Goal: Find specific page/section: Find specific page/section

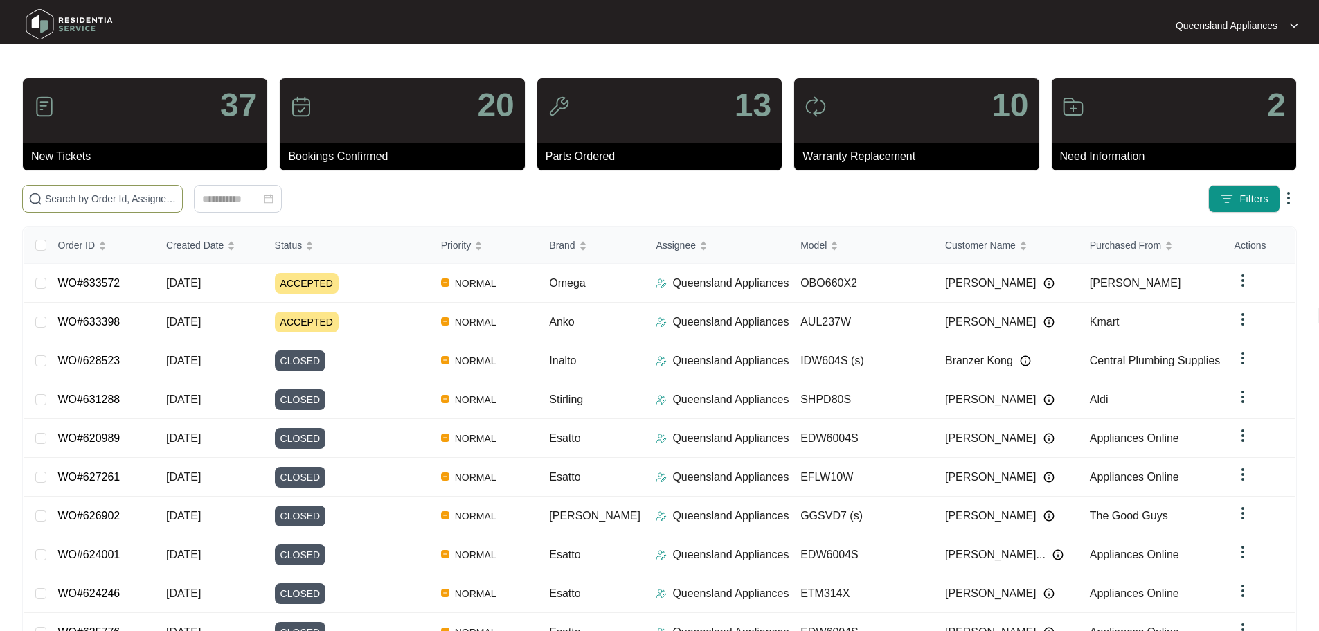
click at [183, 189] on span at bounding box center [102, 199] width 161 height 28
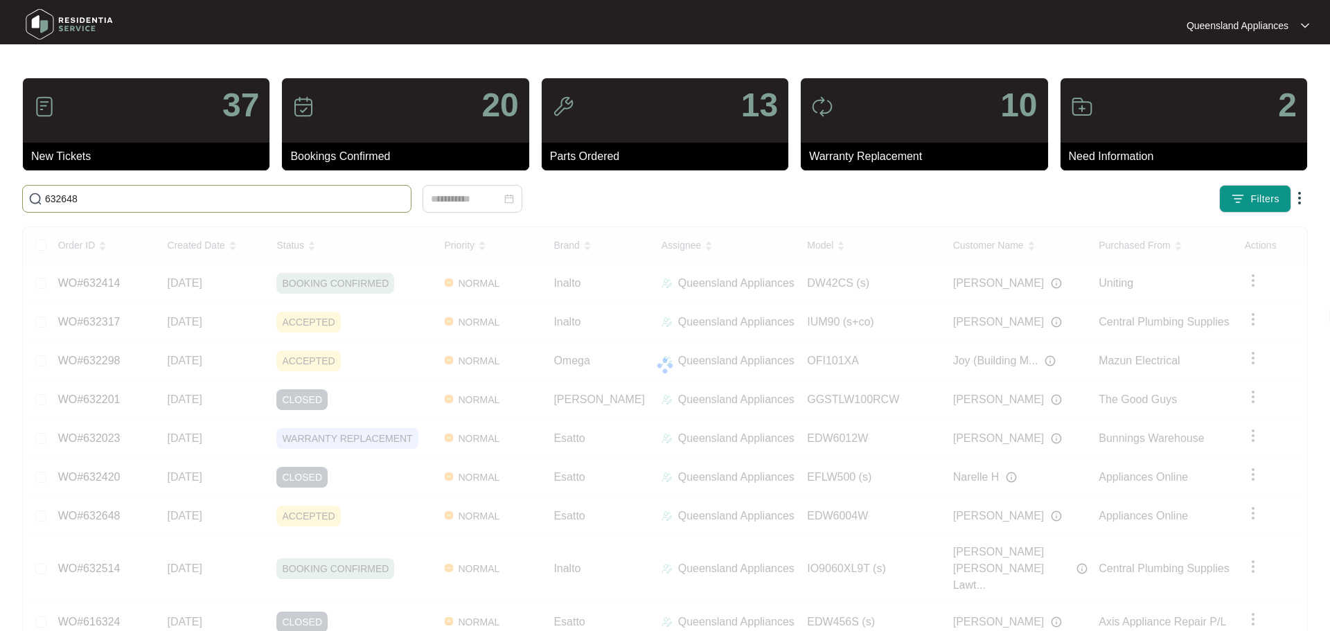
type input "632648"
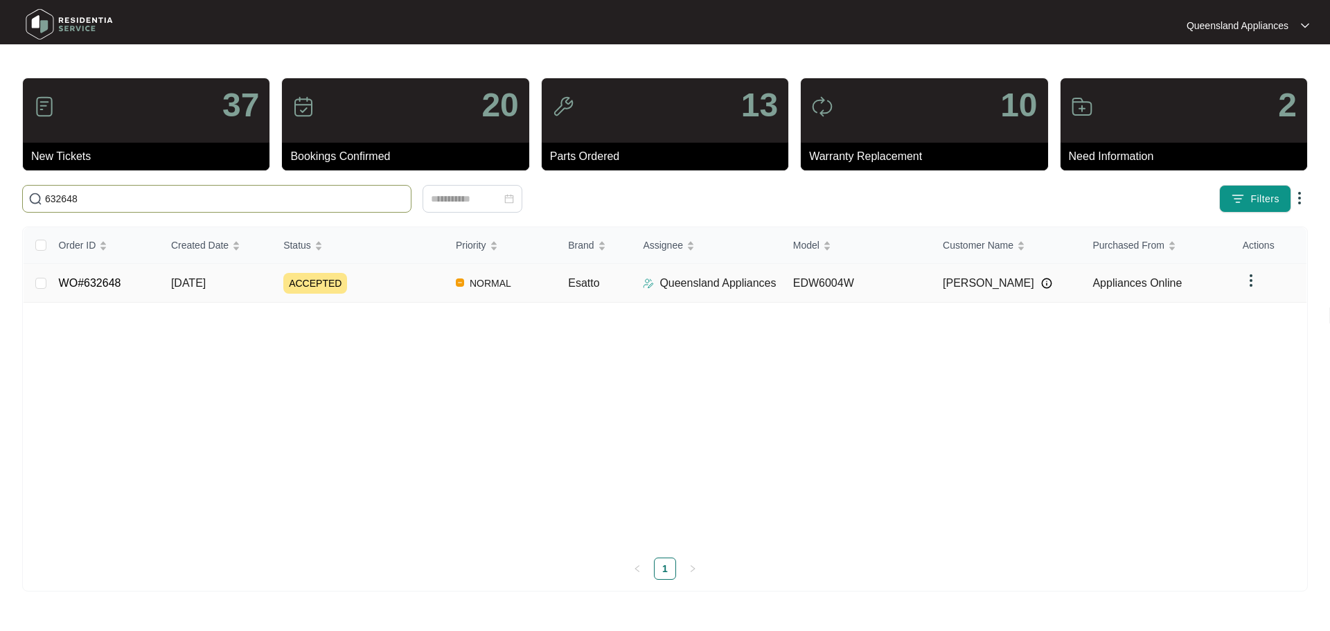
click at [342, 279] on div "ACCEPTED" at bounding box center [363, 283] width 161 height 21
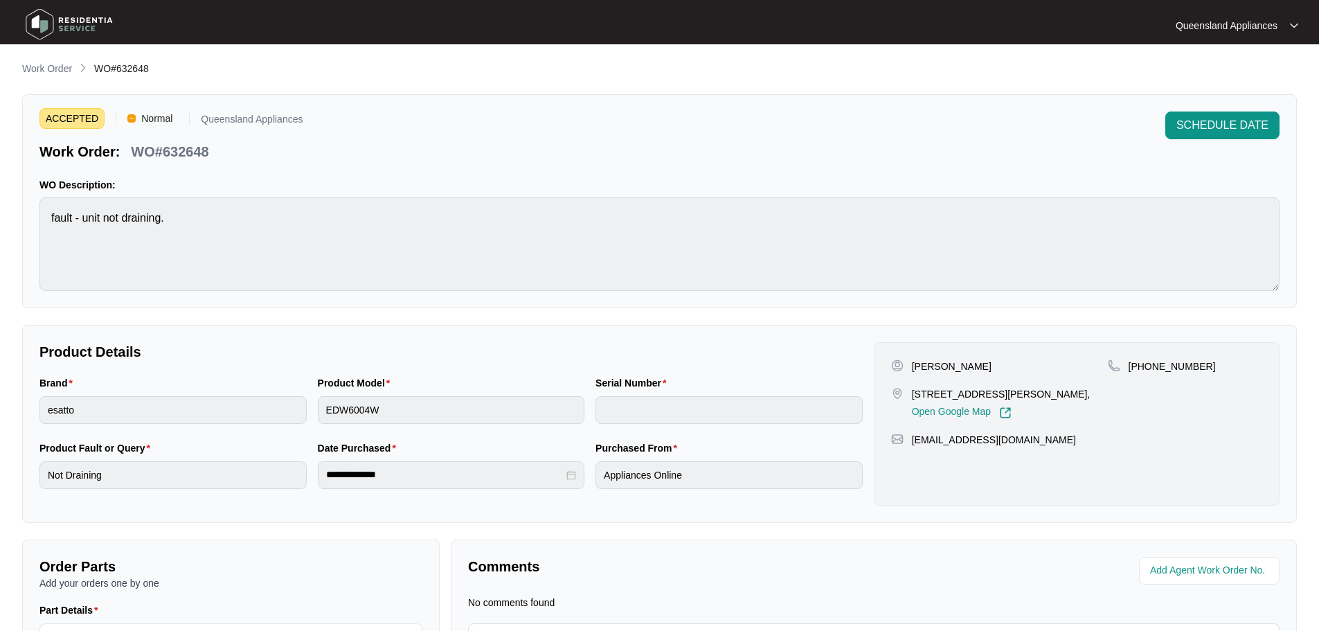
drag, startPoint x: 917, startPoint y: 391, endPoint x: 967, endPoint y: 401, distance: 50.9
click at [967, 401] on p "[STREET_ADDRESS][PERSON_NAME]," at bounding box center [1001, 394] width 179 height 14
click at [972, 395] on p "[STREET_ADDRESS][PERSON_NAME]," at bounding box center [1001, 394] width 179 height 14
drag, startPoint x: 994, startPoint y: 394, endPoint x: 913, endPoint y: 395, distance: 80.3
click at [913, 395] on p "[STREET_ADDRESS][PERSON_NAME]," at bounding box center [1001, 394] width 179 height 14
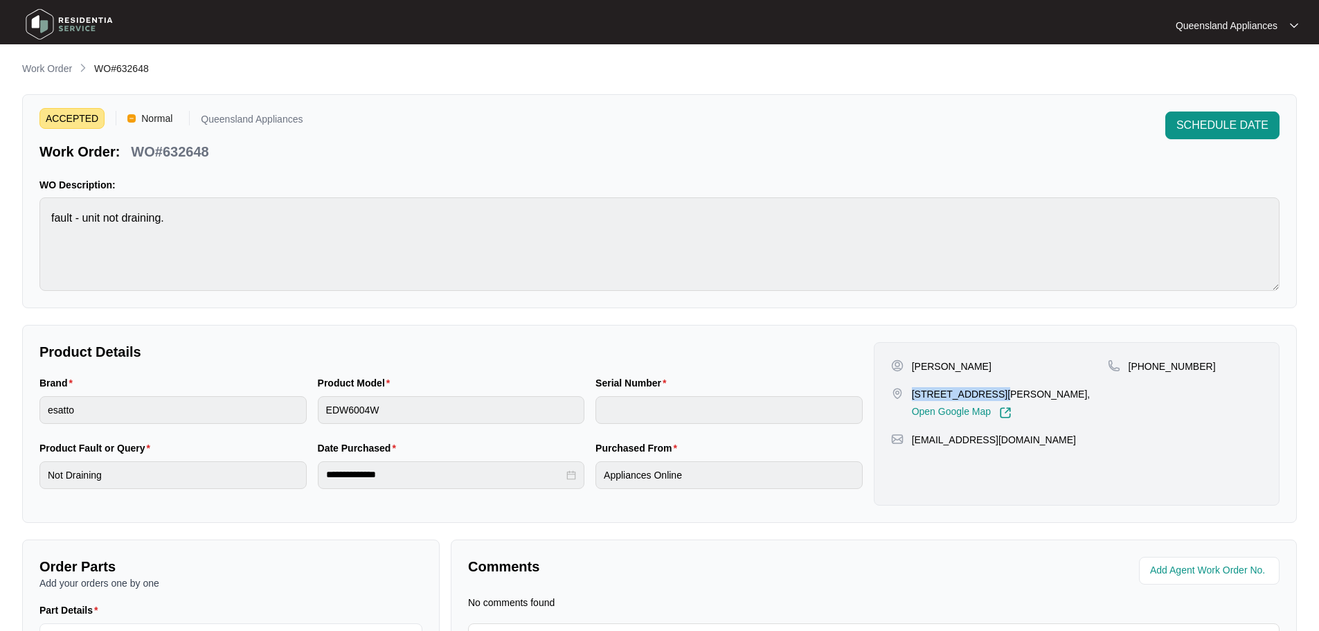
copy p "4505/222 [PERSON_NAME]"
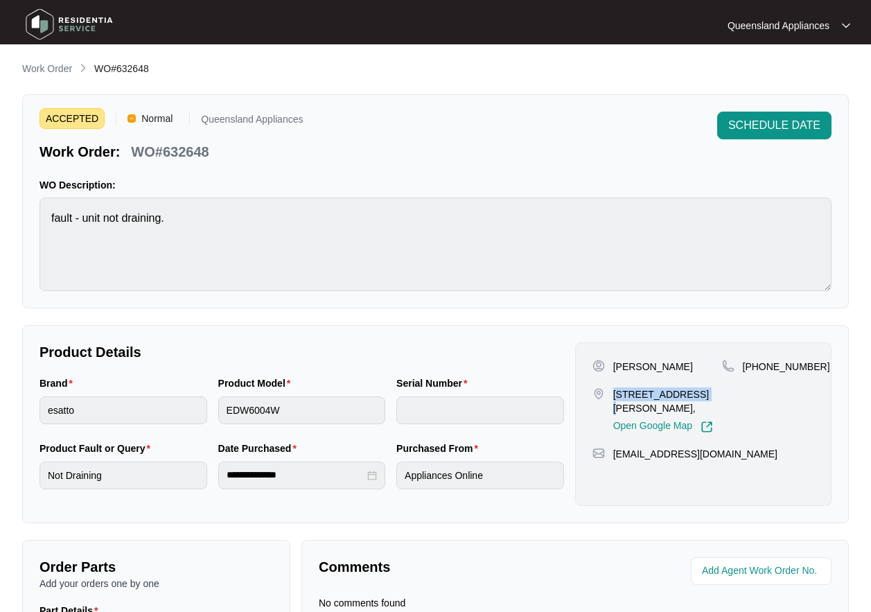
click at [53, 32] on img at bounding box center [69, 24] width 97 height 42
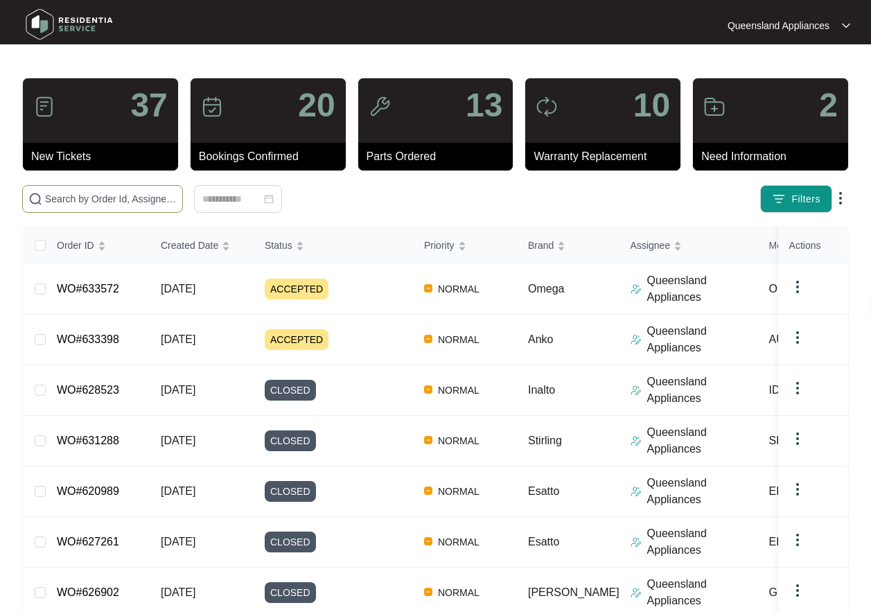
paste input "633174"
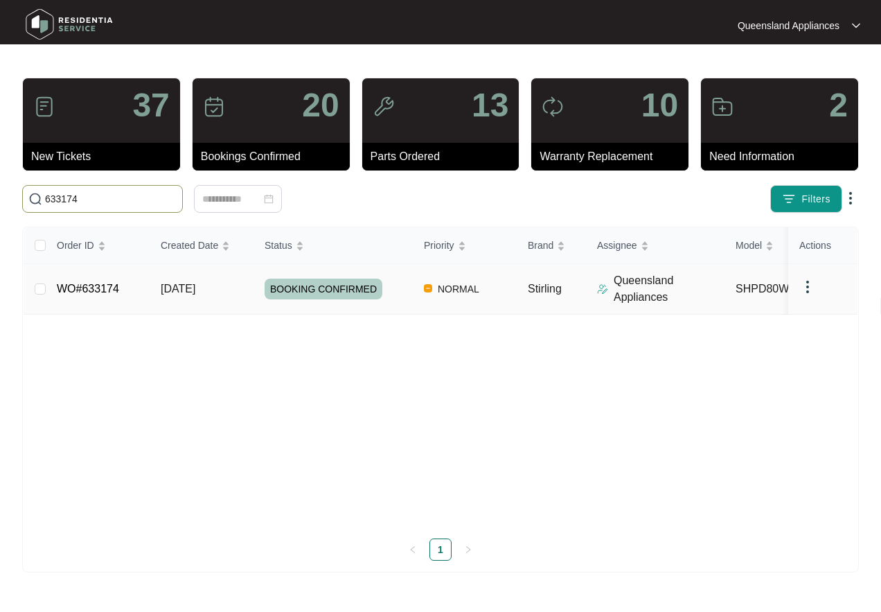
type input "633174"
click at [195, 288] on span "[DATE]" at bounding box center [178, 289] width 35 height 12
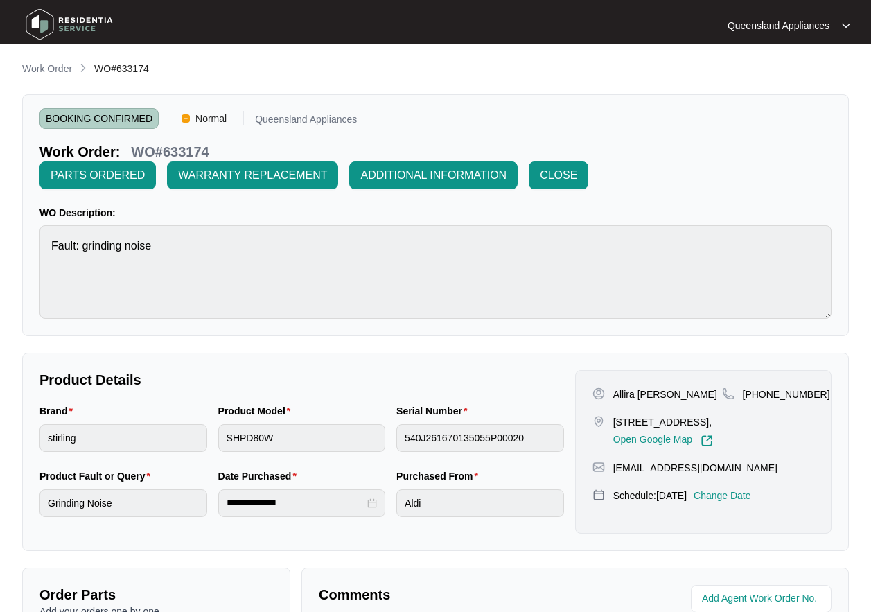
click at [57, 28] on img at bounding box center [69, 24] width 97 height 42
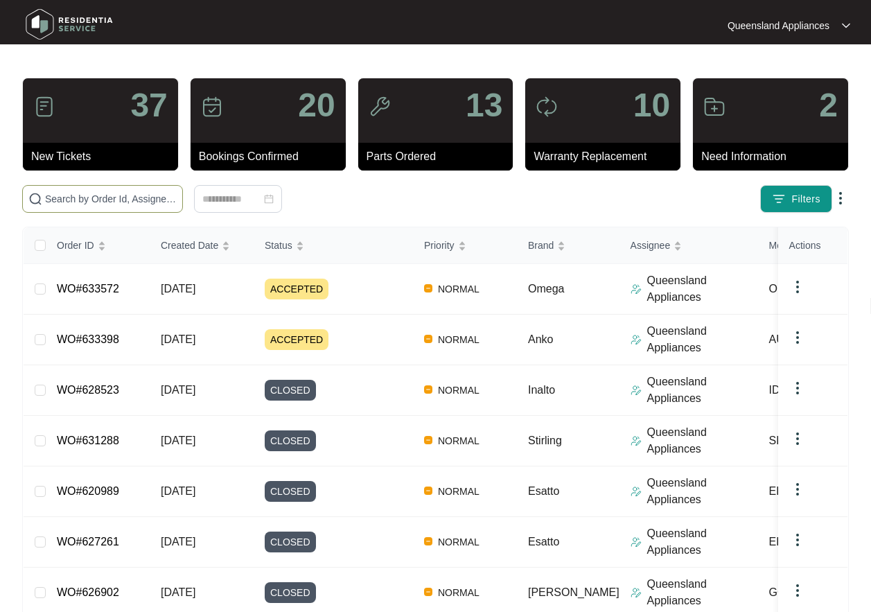
paste input "633191"
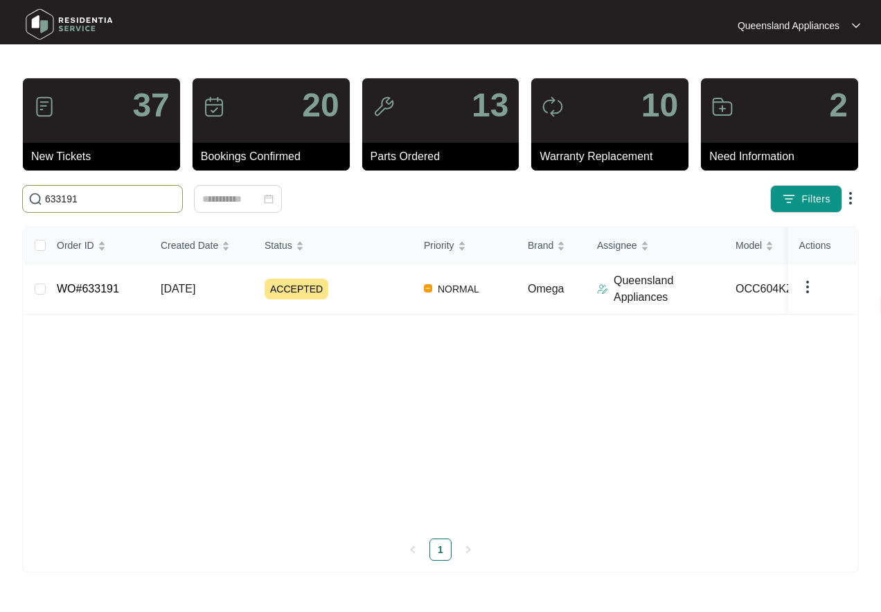
type input "633191"
click at [385, 287] on div "ACCEPTED" at bounding box center [339, 288] width 148 height 21
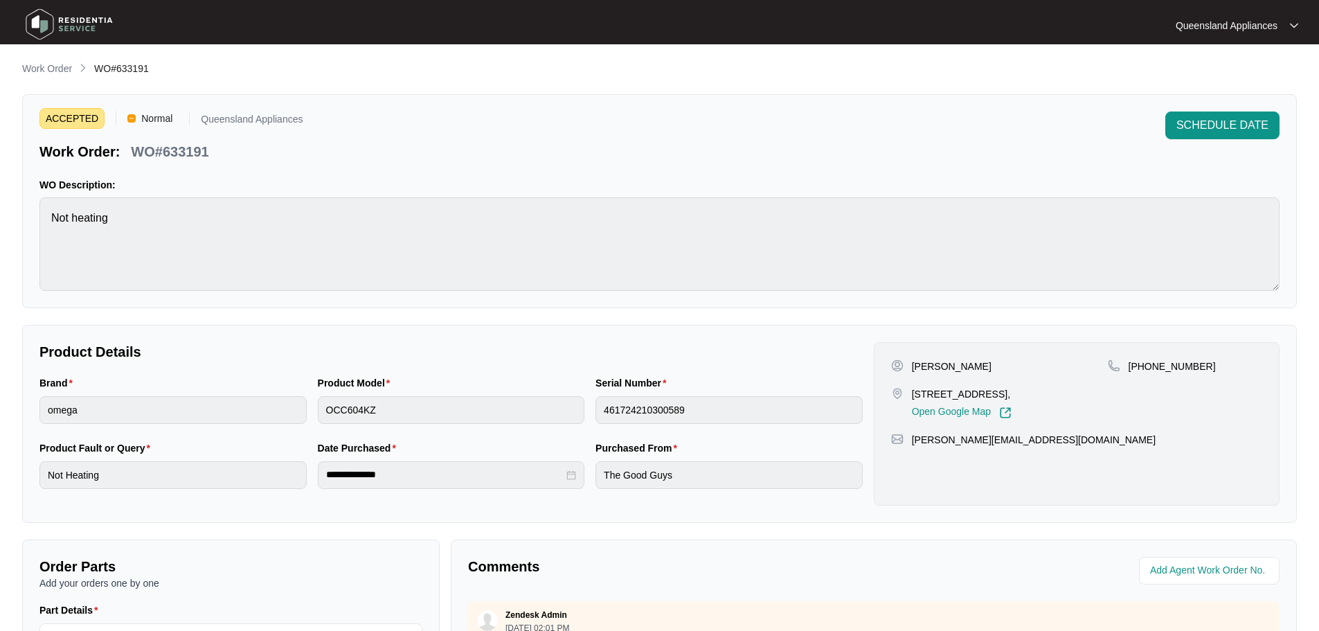
click at [75, 10] on img at bounding box center [69, 24] width 97 height 42
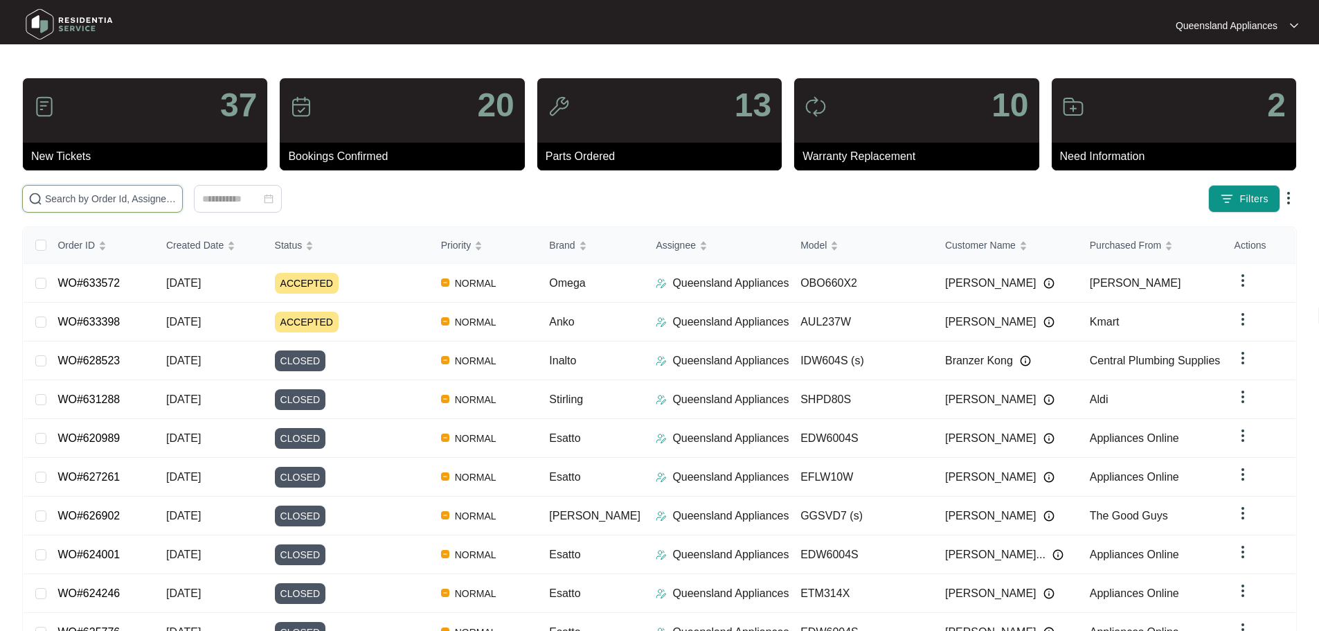
click at [177, 195] on input "text" at bounding box center [111, 198] width 132 height 15
paste input "633572"
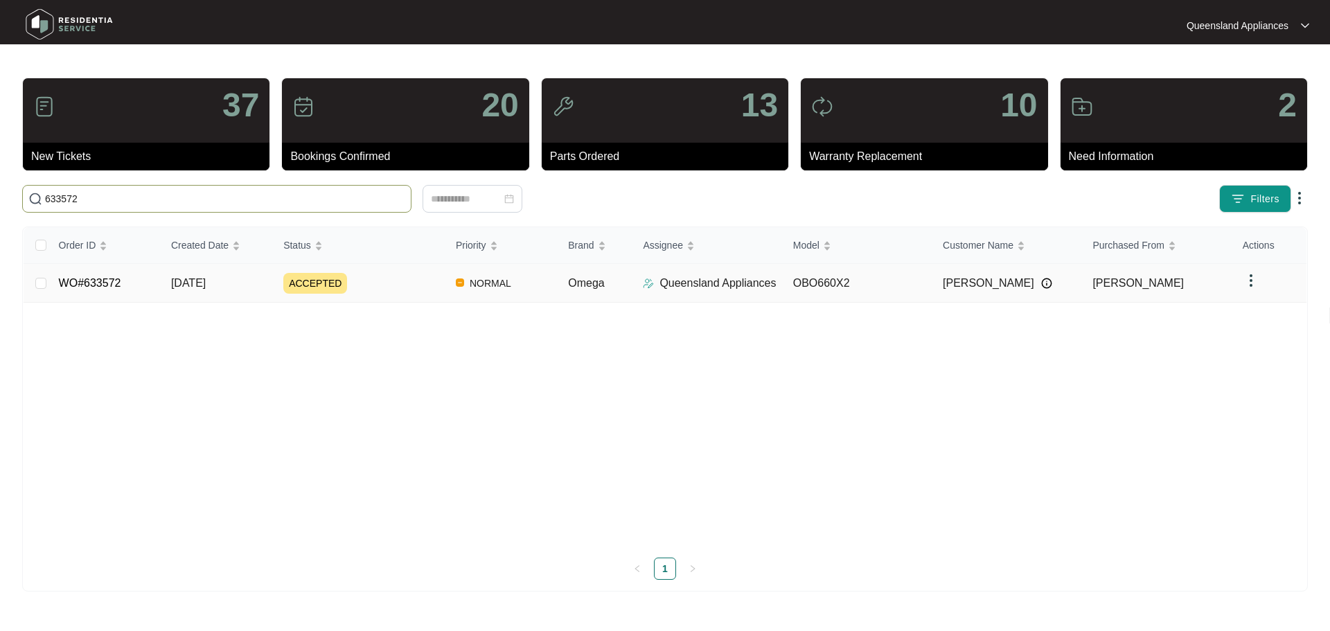
type input "633572"
click at [224, 296] on td "[DATE]" at bounding box center [216, 283] width 112 height 39
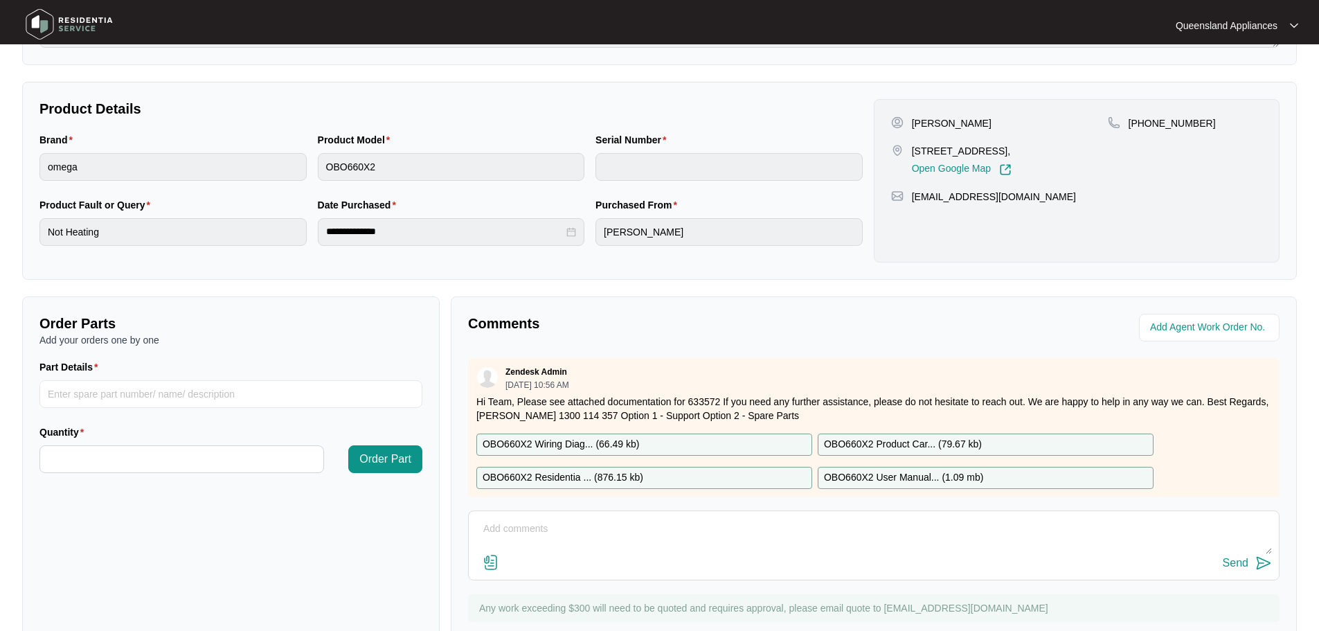
scroll to position [219, 0]
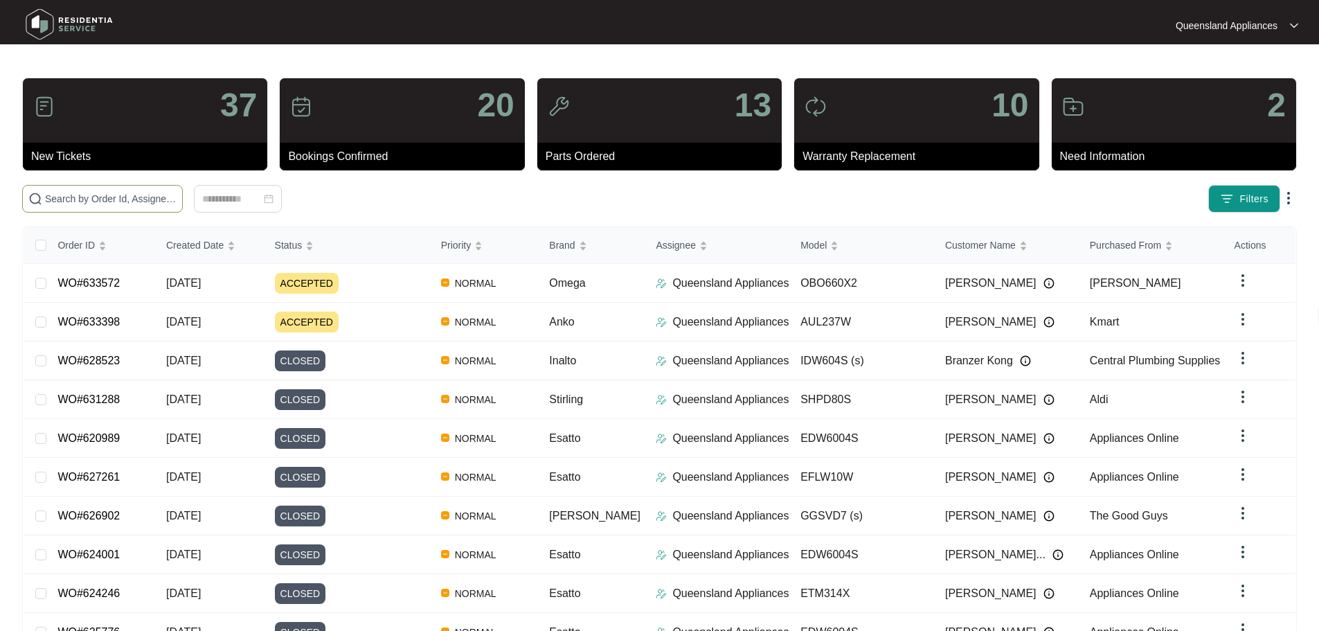
click at [177, 199] on input "text" at bounding box center [111, 198] width 132 height 15
drag, startPoint x: 243, startPoint y: 199, endPoint x: 197, endPoint y: 202, distance: 46.5
click at [177, 202] on input "text" at bounding box center [111, 198] width 132 height 15
click at [177, 197] on input "text" at bounding box center [111, 198] width 132 height 15
paste input "633398"
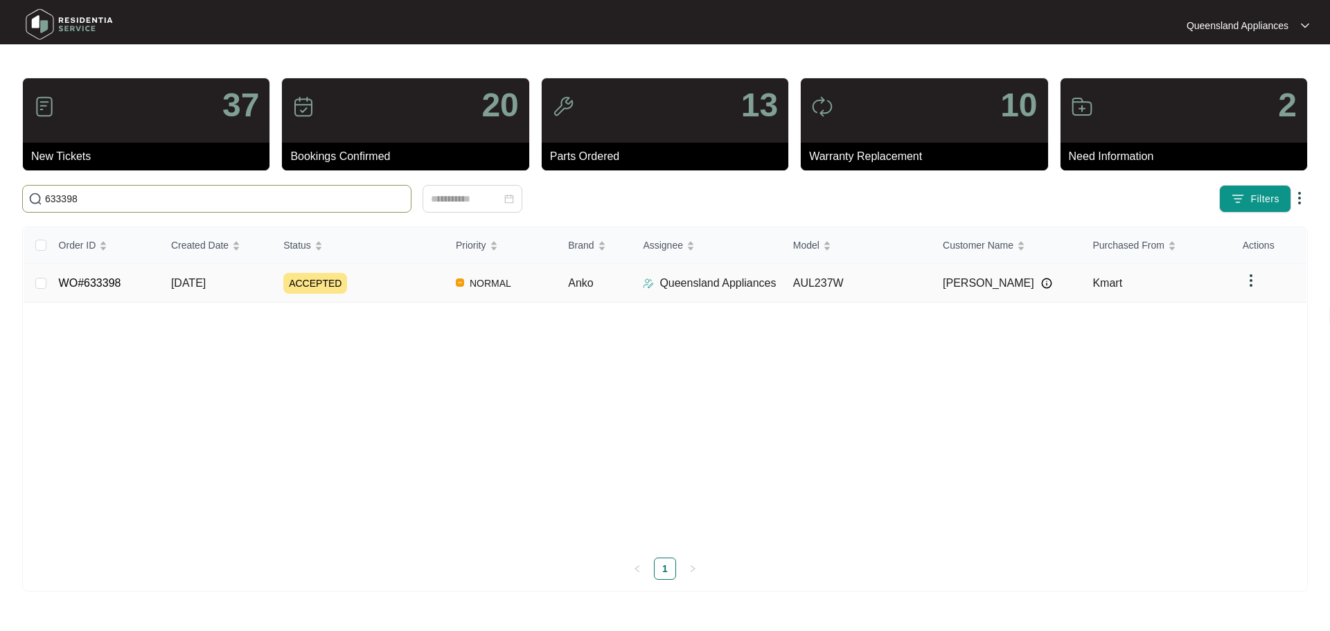
type input "633398"
click at [384, 288] on div "ACCEPTED" at bounding box center [363, 283] width 161 height 21
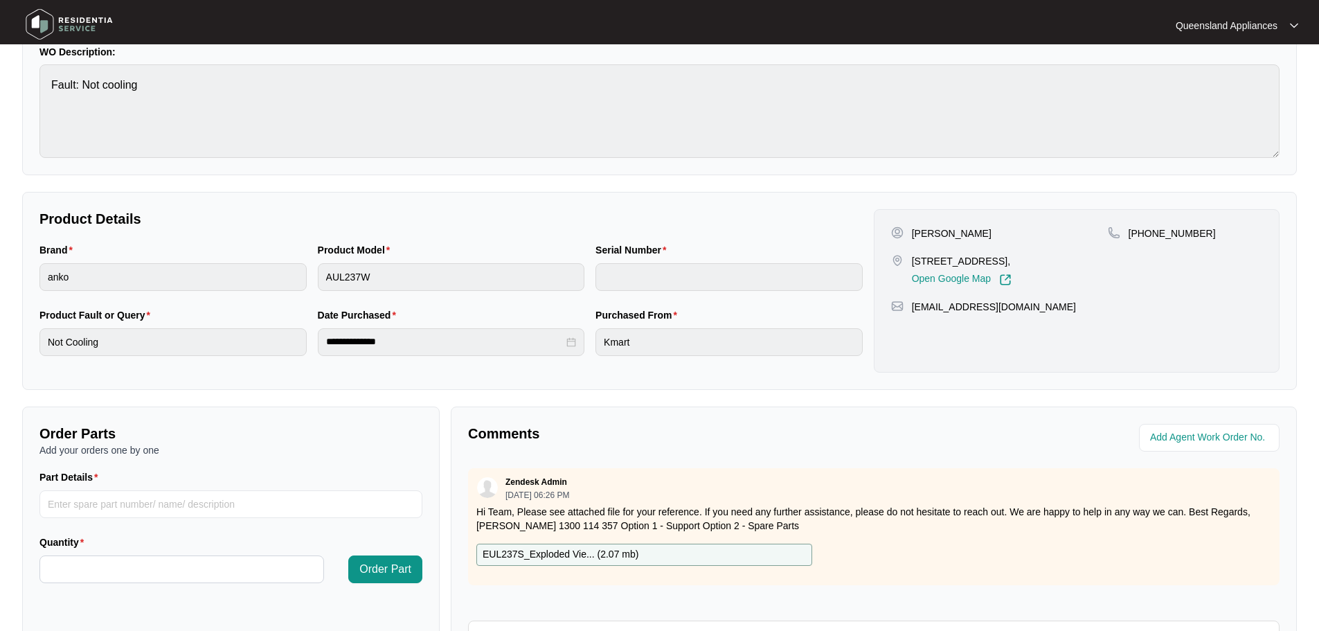
scroll to position [139, 0]
